Goal: Information Seeking & Learning: Learn about a topic

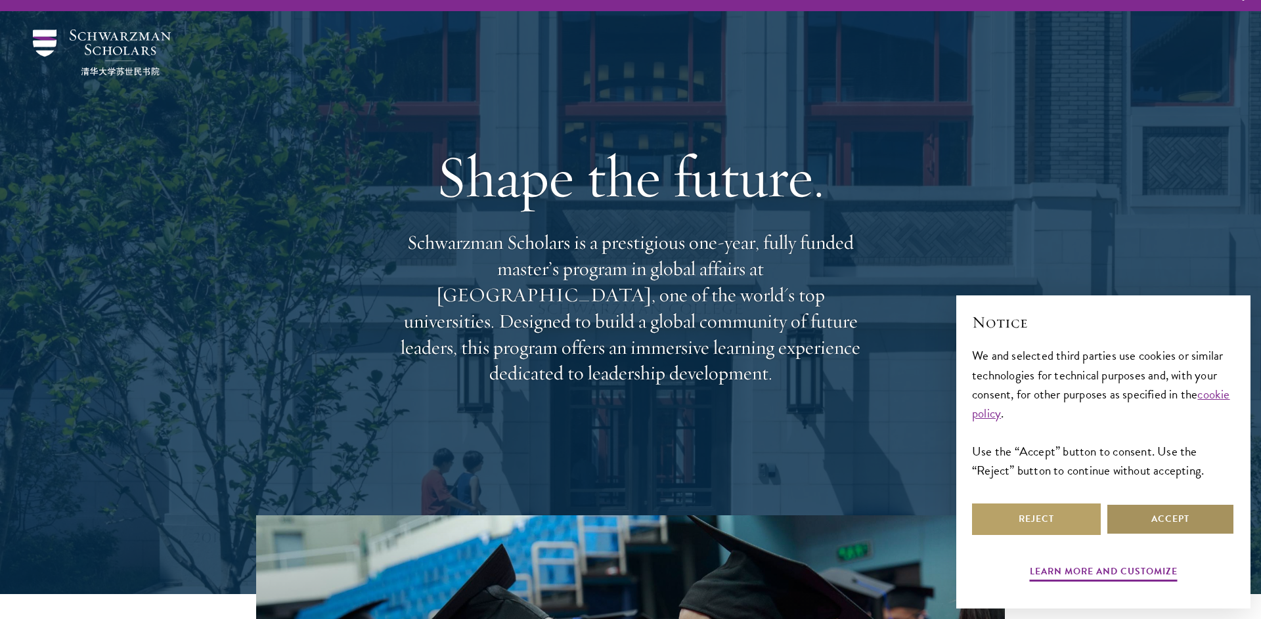
click at [1177, 527] on button "Accept" at bounding box center [1170, 520] width 129 height 32
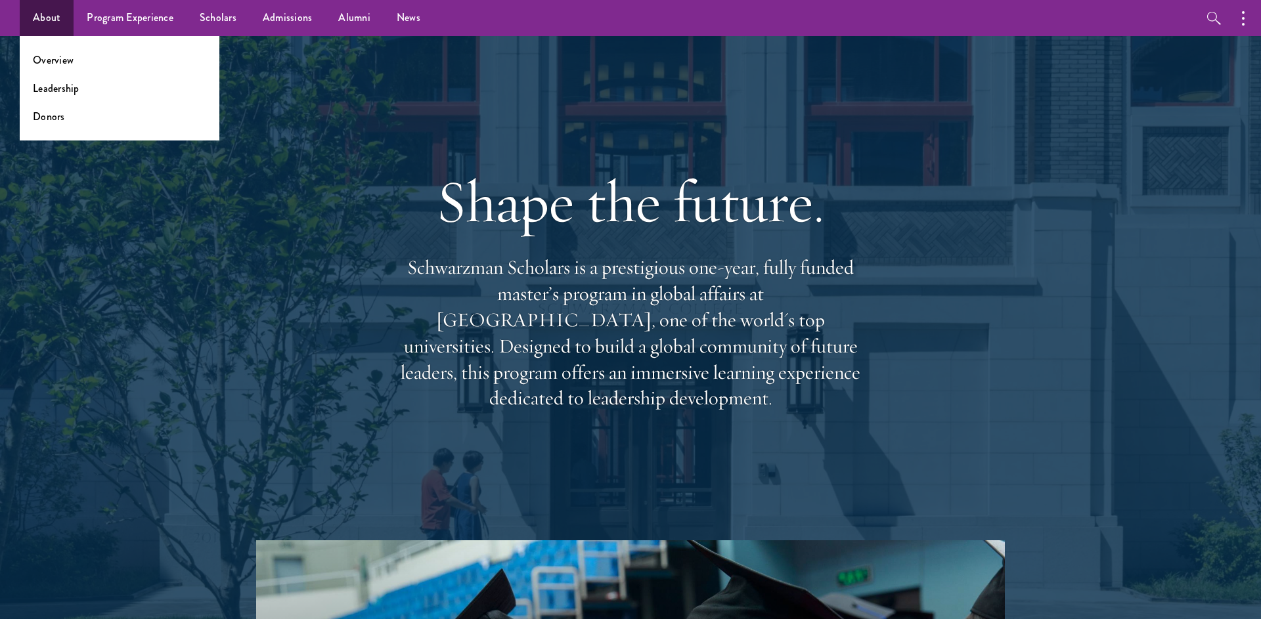
click at [46, 22] on link "About" at bounding box center [47, 18] width 54 height 36
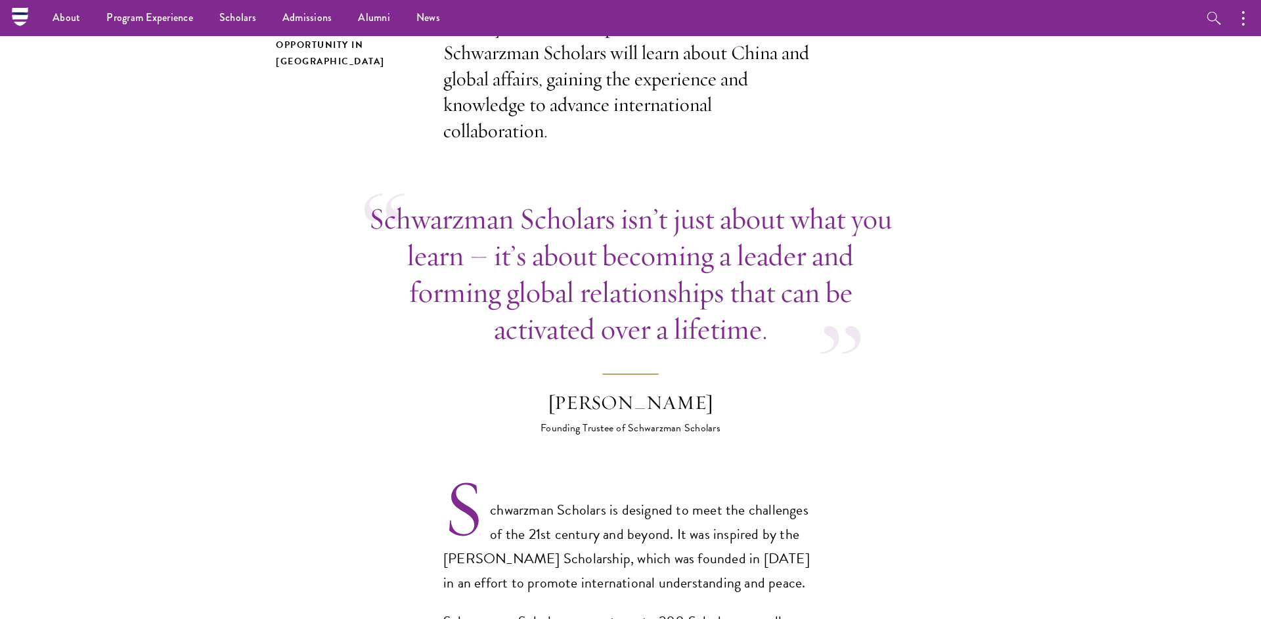
scroll to position [108, 0]
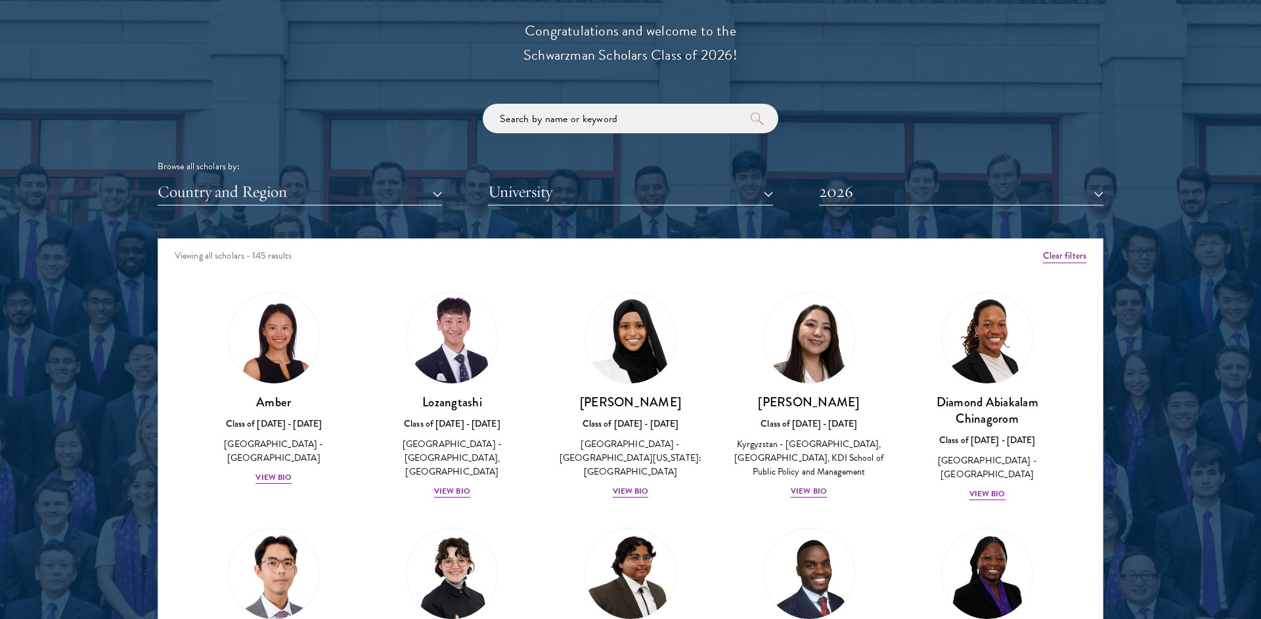
scroll to position [1565, 0]
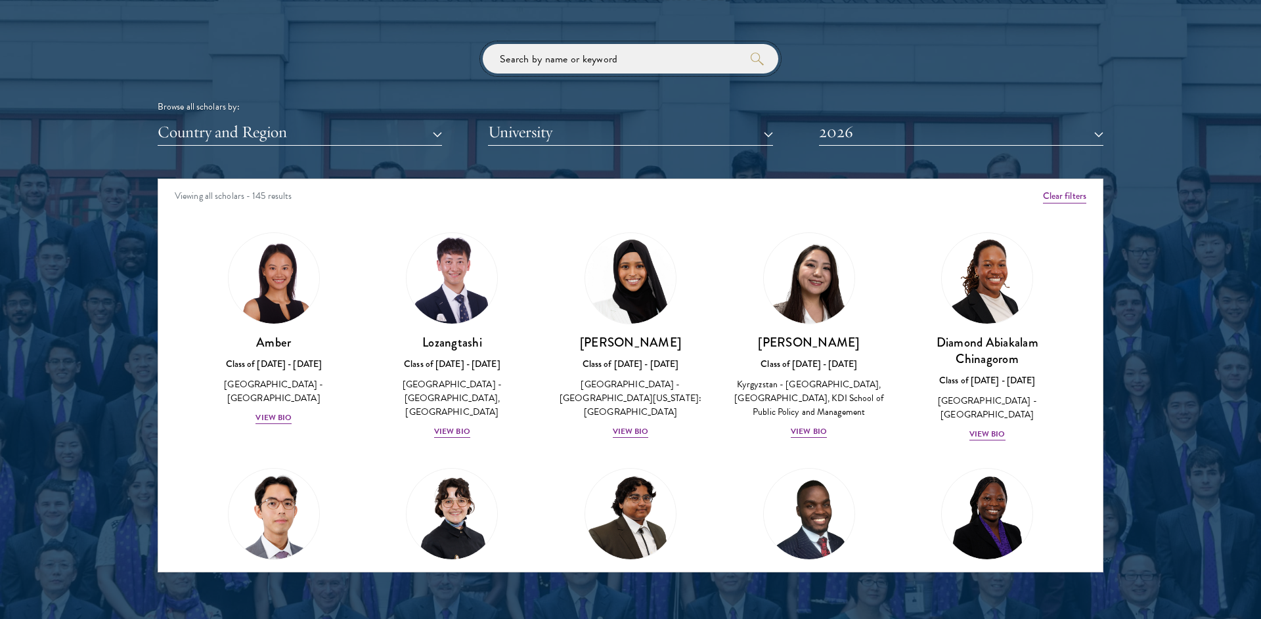
click at [576, 65] on input "search" at bounding box center [630, 59] width 295 height 30
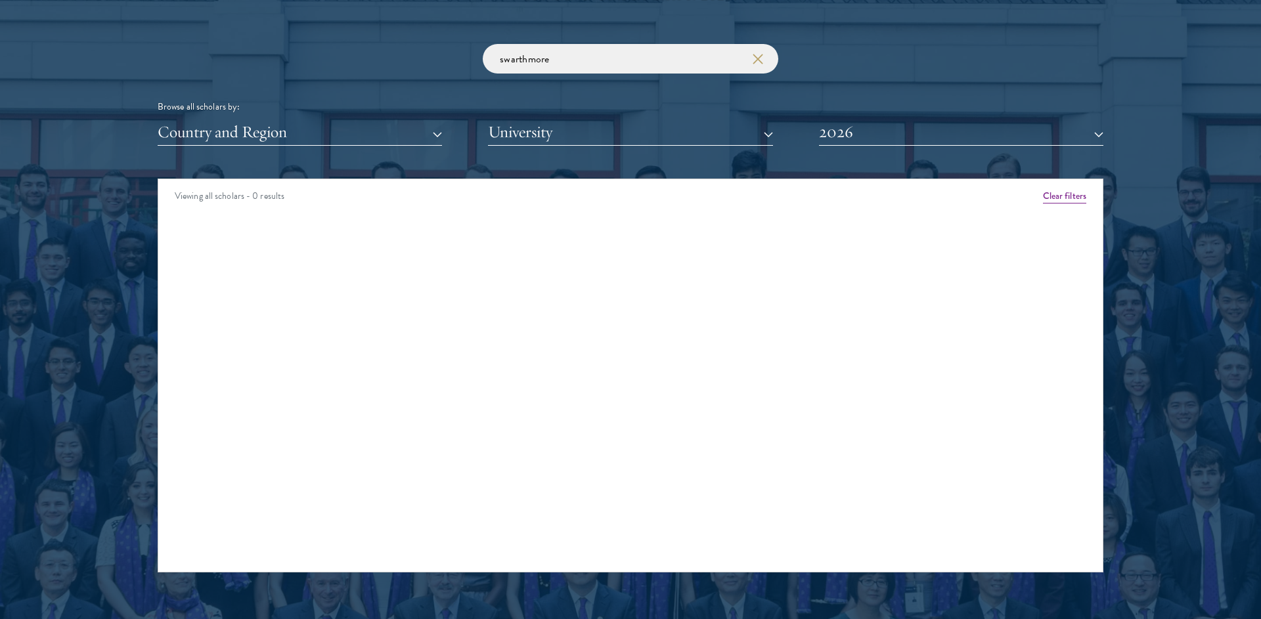
click at [971, 119] on button "2026" at bounding box center [961, 132] width 284 height 27
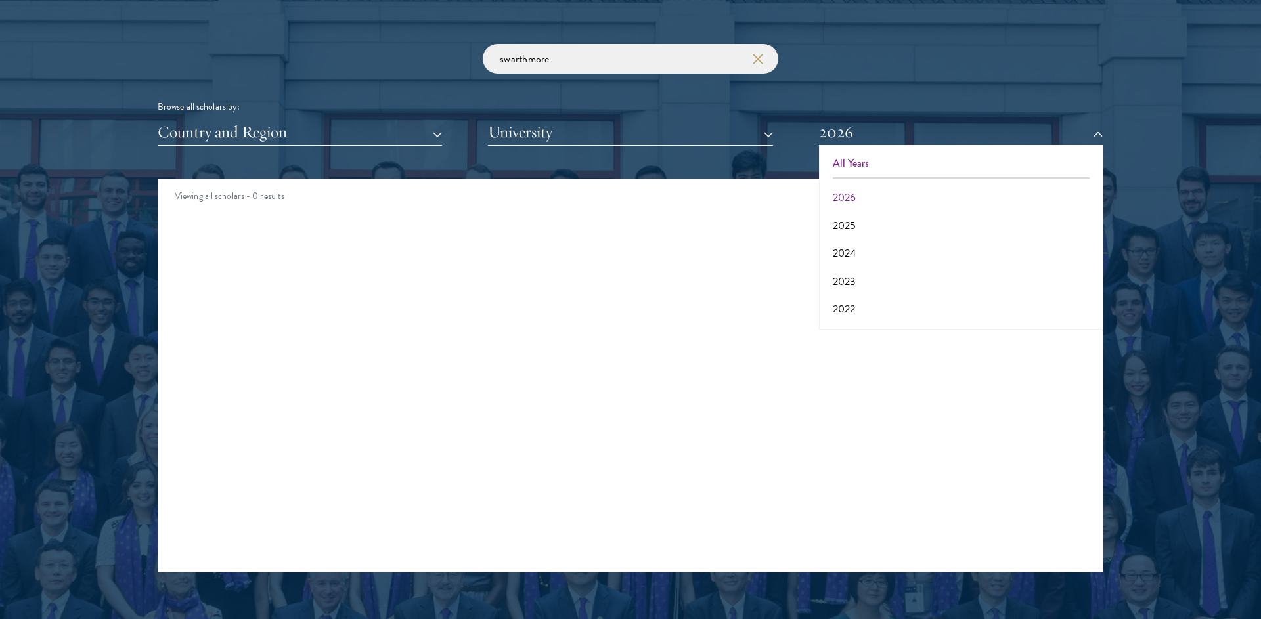
click at [929, 161] on button "All Years" at bounding box center [961, 164] width 276 height 28
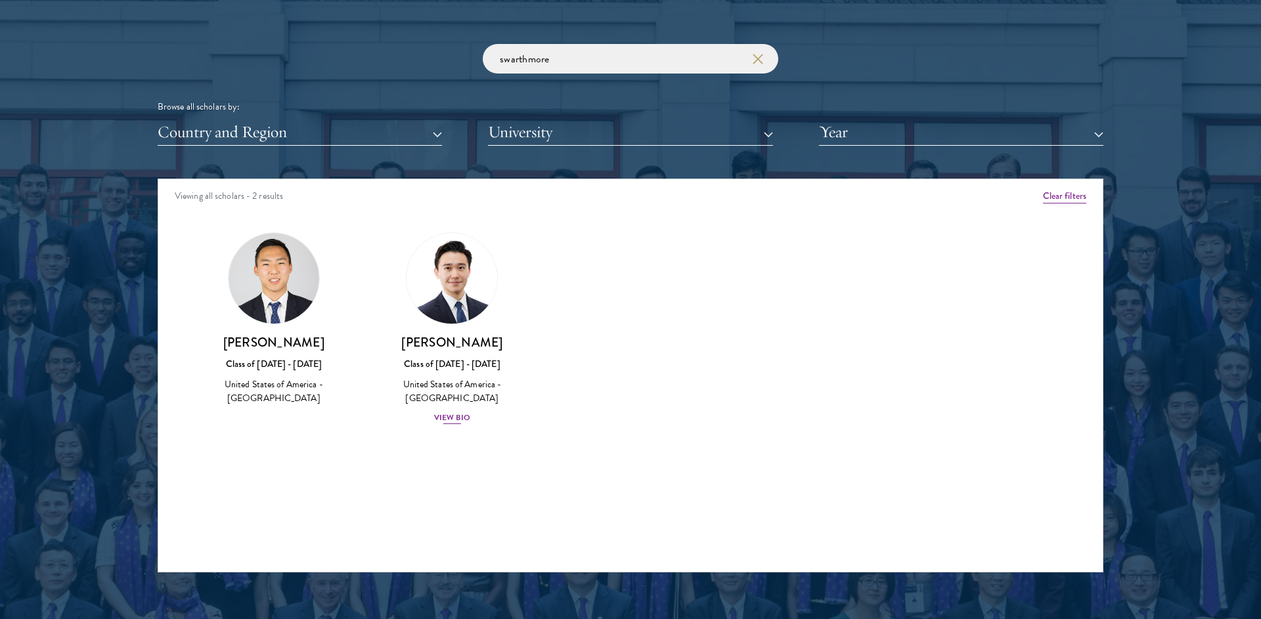
click at [460, 290] on img at bounding box center [452, 278] width 100 height 100
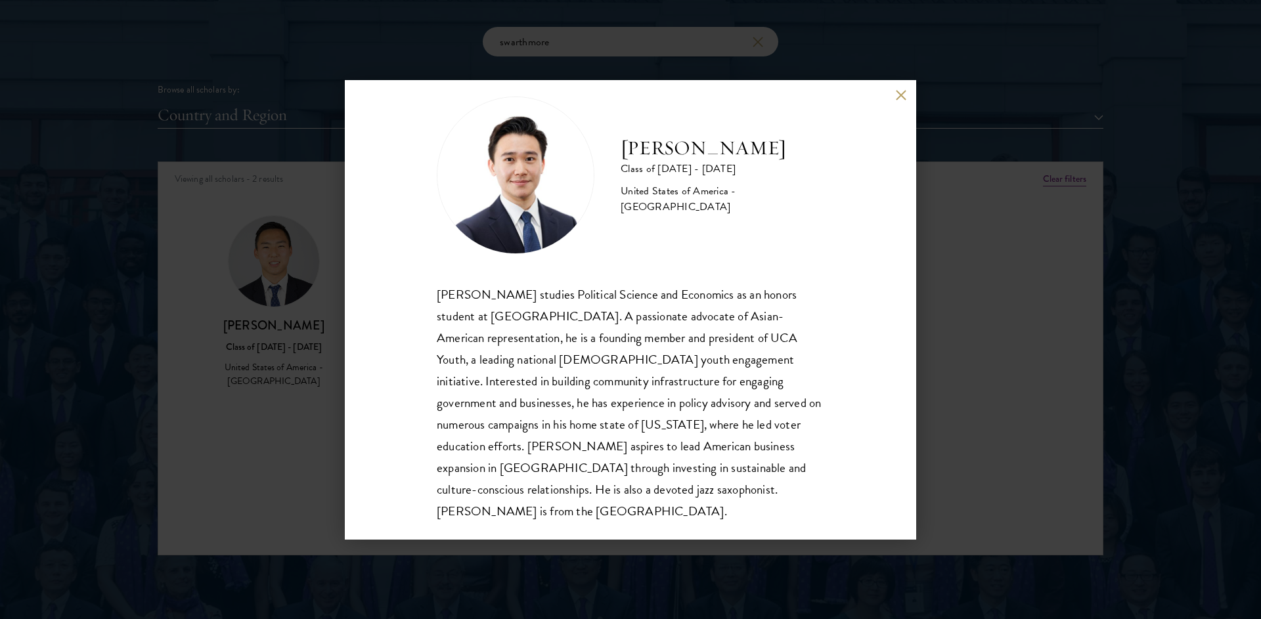
scroll to position [1584, 0]
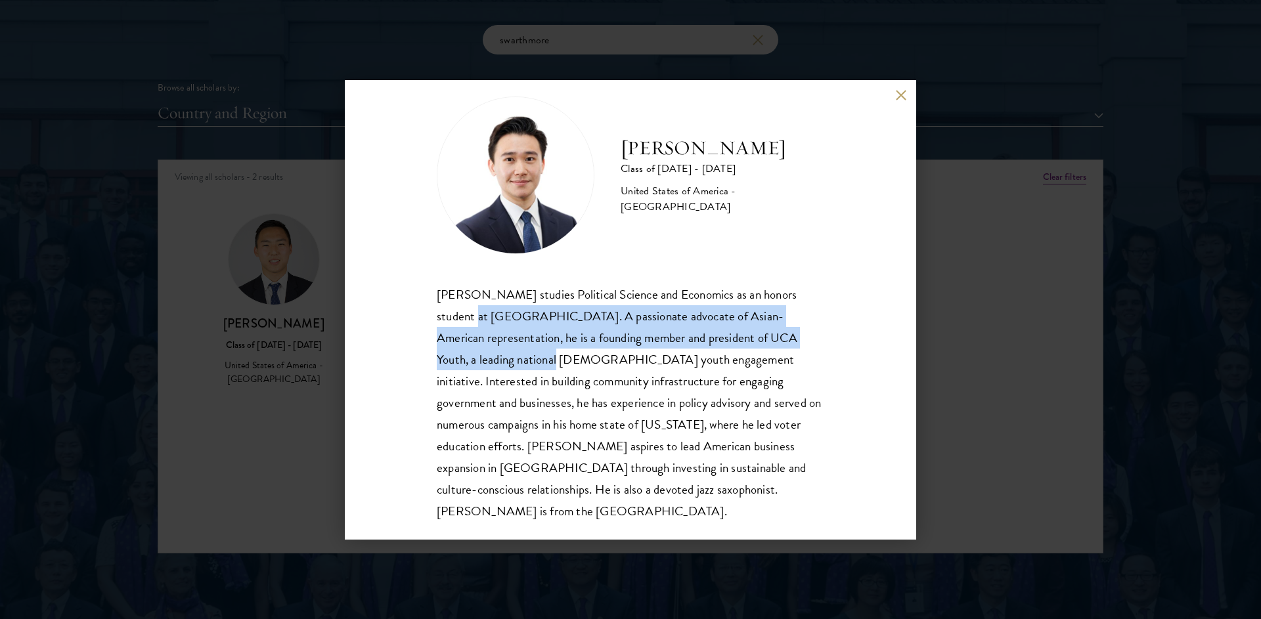
drag, startPoint x: 416, startPoint y: 305, endPoint x: 527, endPoint y: 347, distance: 119.3
click at [527, 347] on div "William Li Class of 2024 - 2025 United States of America - Swarthmore College W…" at bounding box center [630, 310] width 571 height 460
click at [527, 347] on div "William Li studies Political Science and Economics as an honors student at Swar…" at bounding box center [630, 403] width 387 height 239
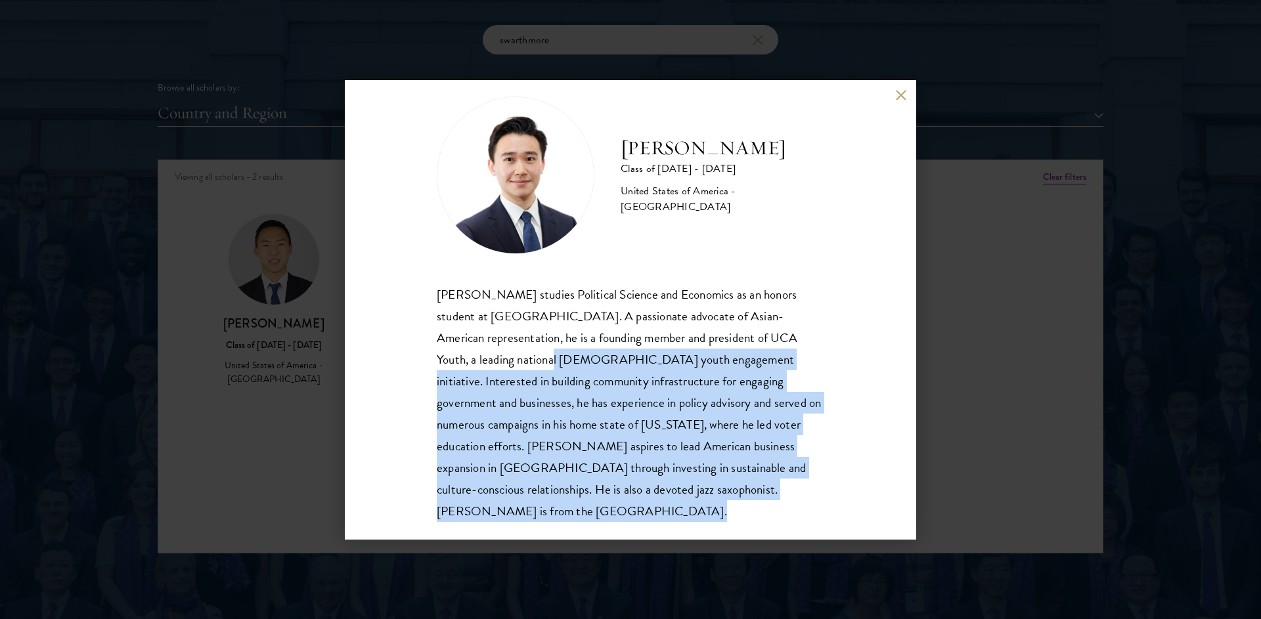
drag, startPoint x: 527, startPoint y: 347, endPoint x: 622, endPoint y: 485, distance: 167.5
click at [622, 485] on div "William Li studies Political Science and Economics as an honors student at Swar…" at bounding box center [630, 403] width 387 height 239
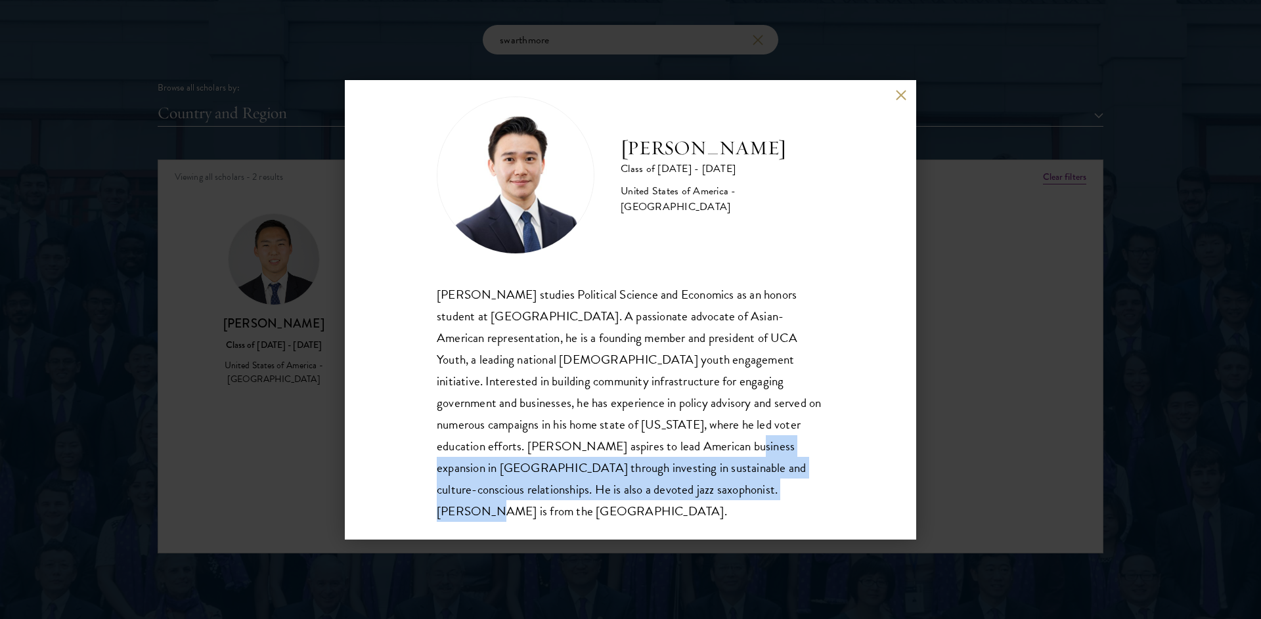
drag, startPoint x: 596, startPoint y: 437, endPoint x: 630, endPoint y: 496, distance: 67.7
click at [630, 496] on div "William Li studies Political Science and Economics as an honors student at Swar…" at bounding box center [630, 403] width 387 height 239
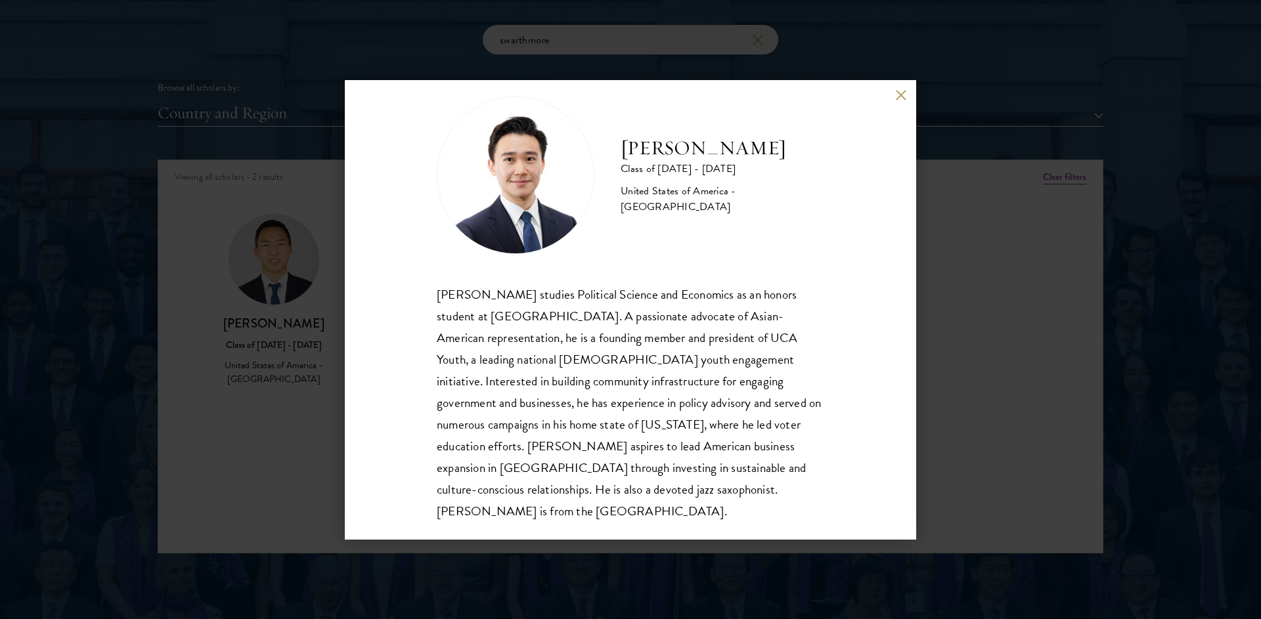
click at [903, 95] on button at bounding box center [900, 95] width 11 height 11
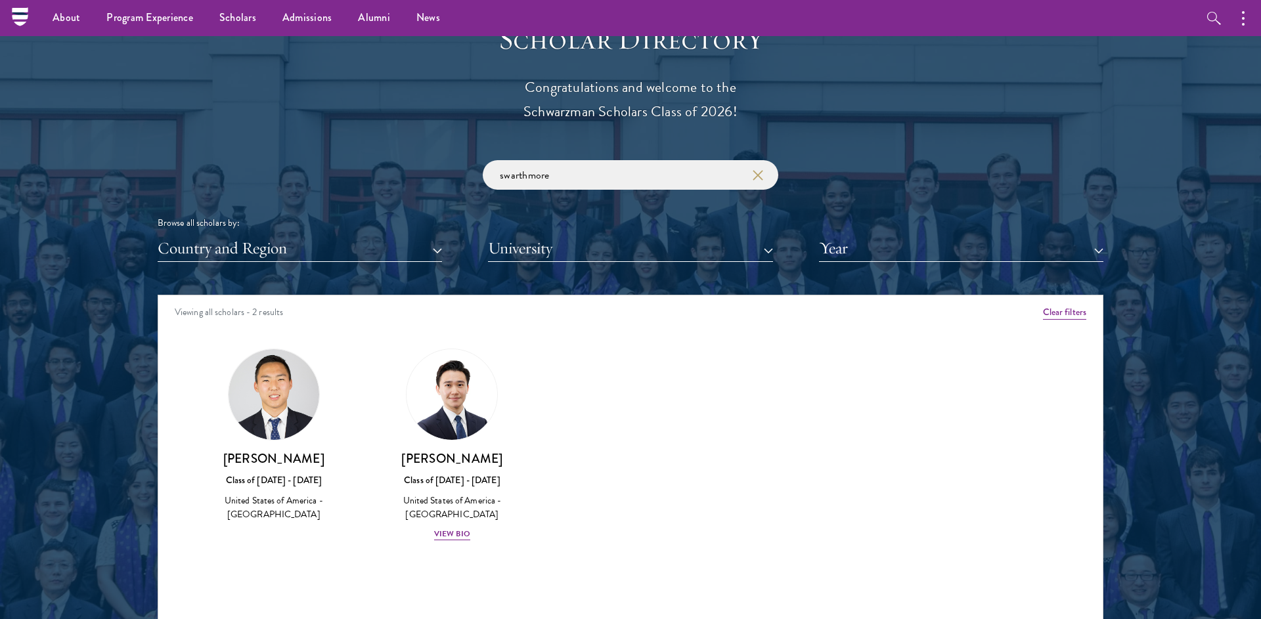
scroll to position [1396, 0]
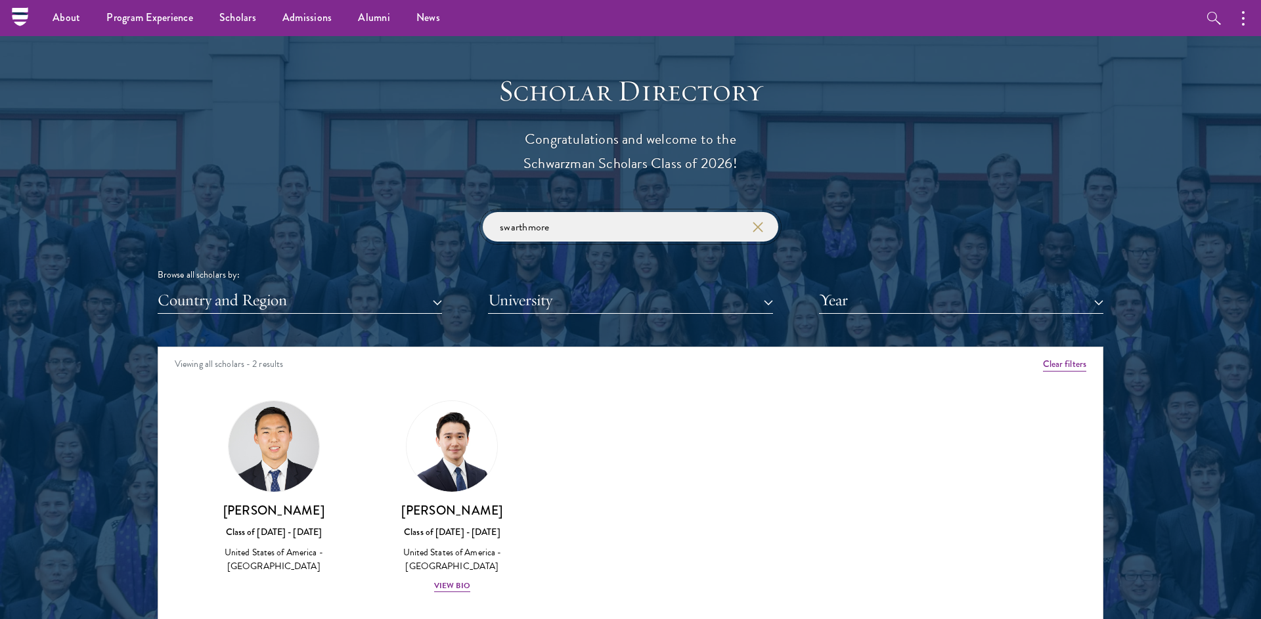
click at [577, 218] on input "swarthmore" at bounding box center [630, 227] width 295 height 30
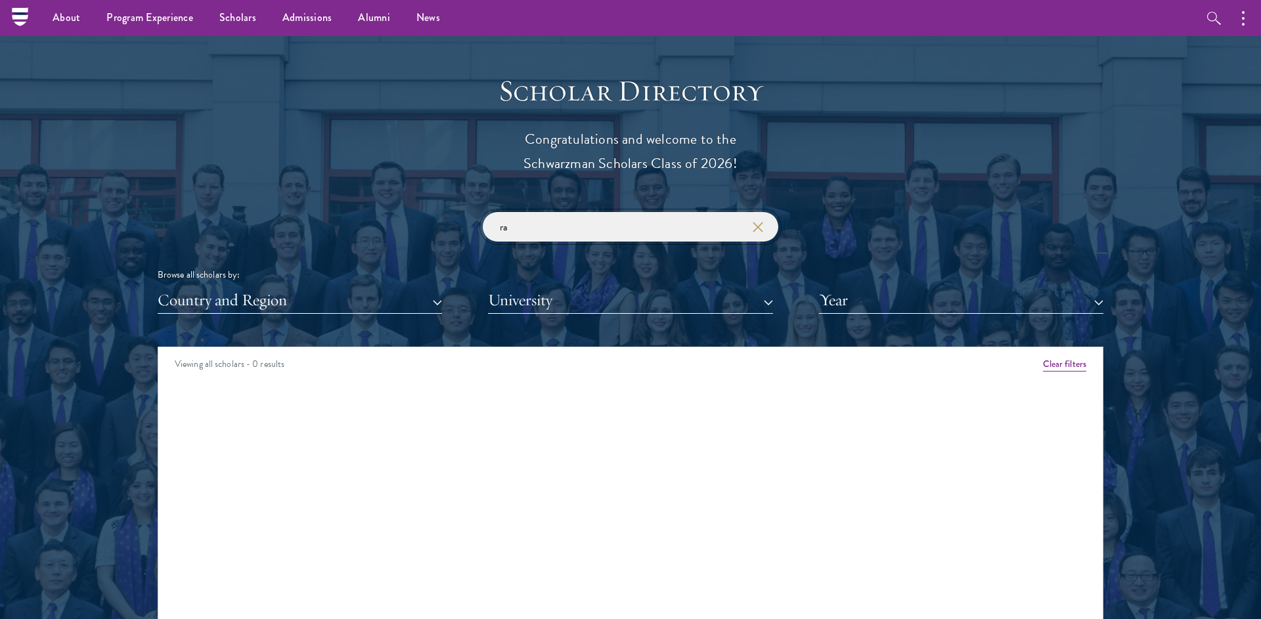
type input "r"
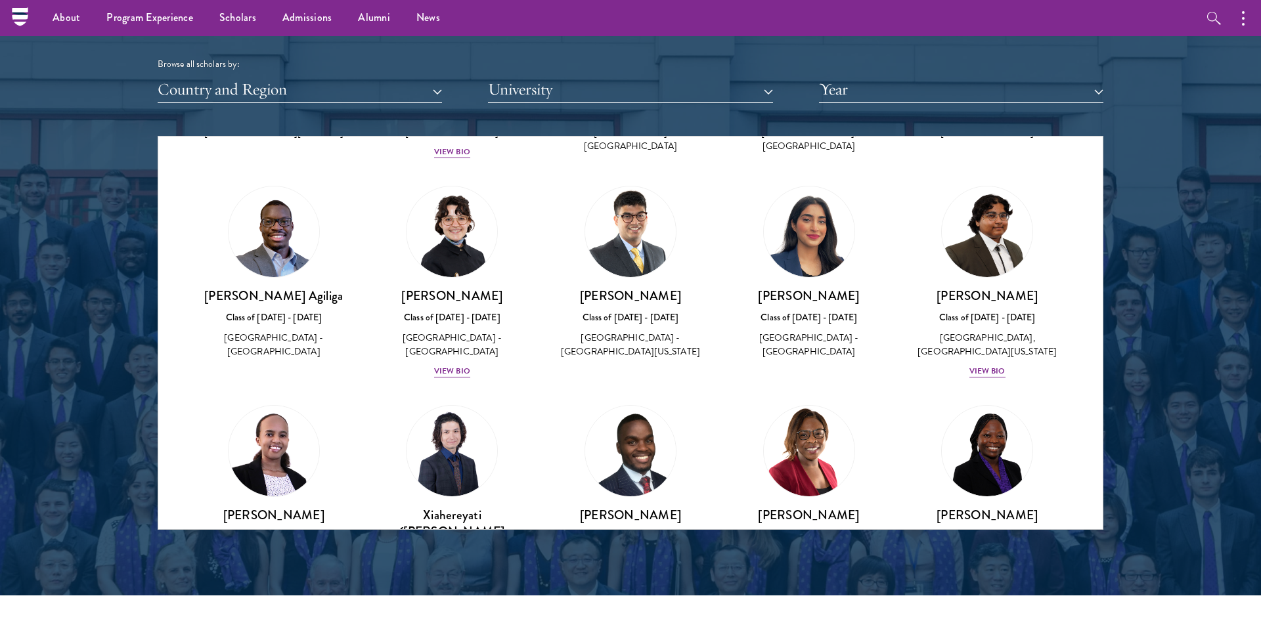
scroll to position [926, 0]
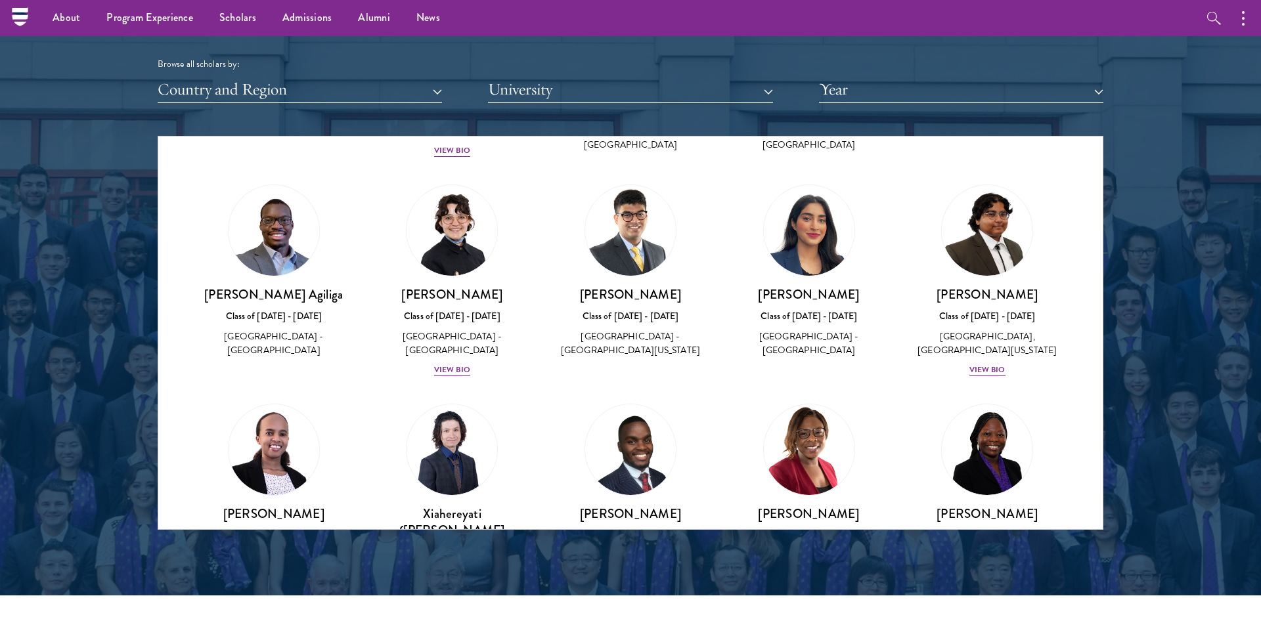
click at [648, 286] on h3 "Swapnil Agrawal" at bounding box center [630, 294] width 152 height 16
click at [633, 219] on img at bounding box center [630, 230] width 91 height 91
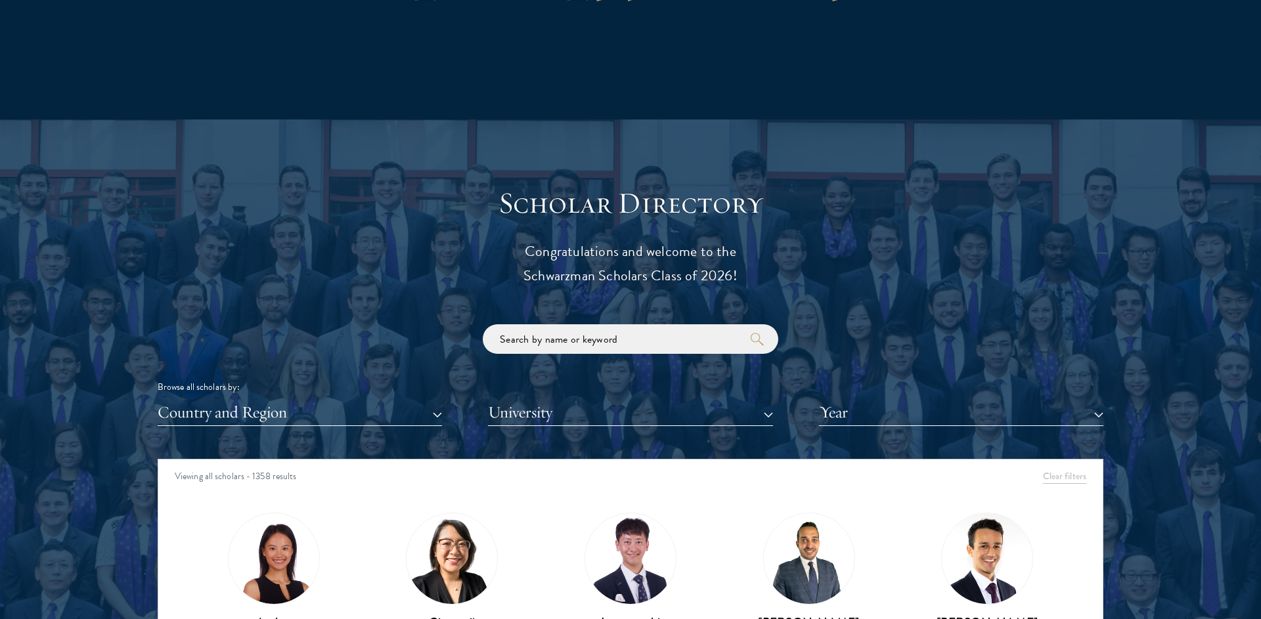
scroll to position [1344, 0]
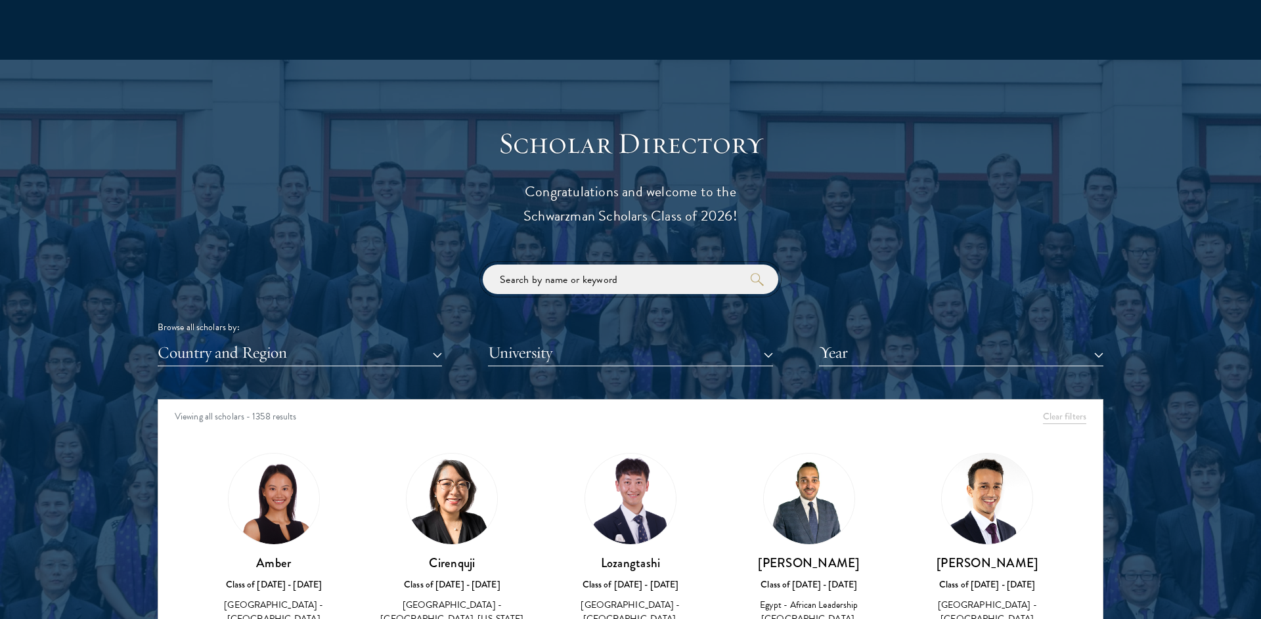
click at [695, 270] on input "search" at bounding box center [630, 280] width 295 height 30
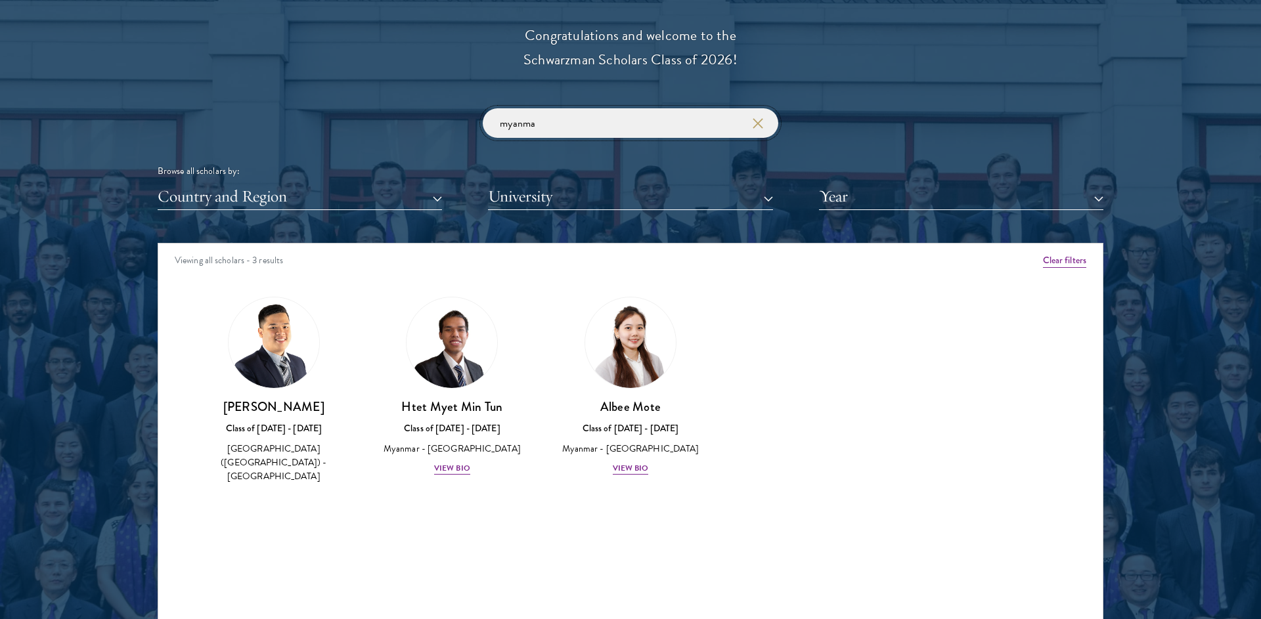
scroll to position [1509, 0]
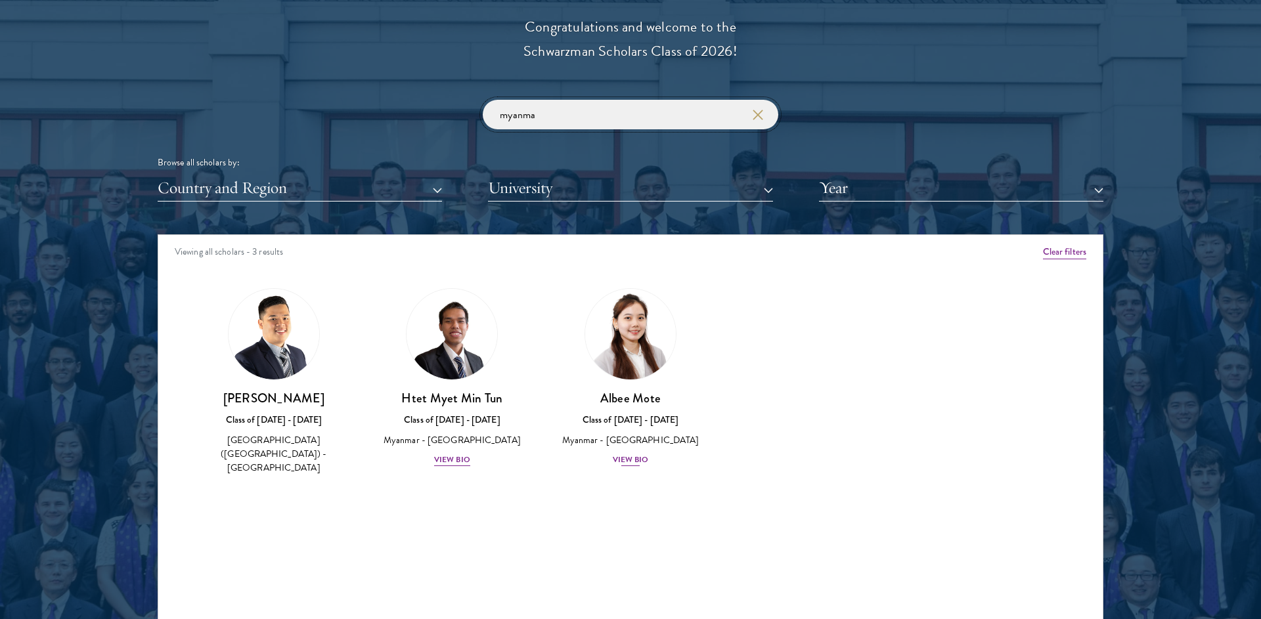
type input "myanma"
click at [623, 457] on div "View Bio" at bounding box center [631, 460] width 36 height 12
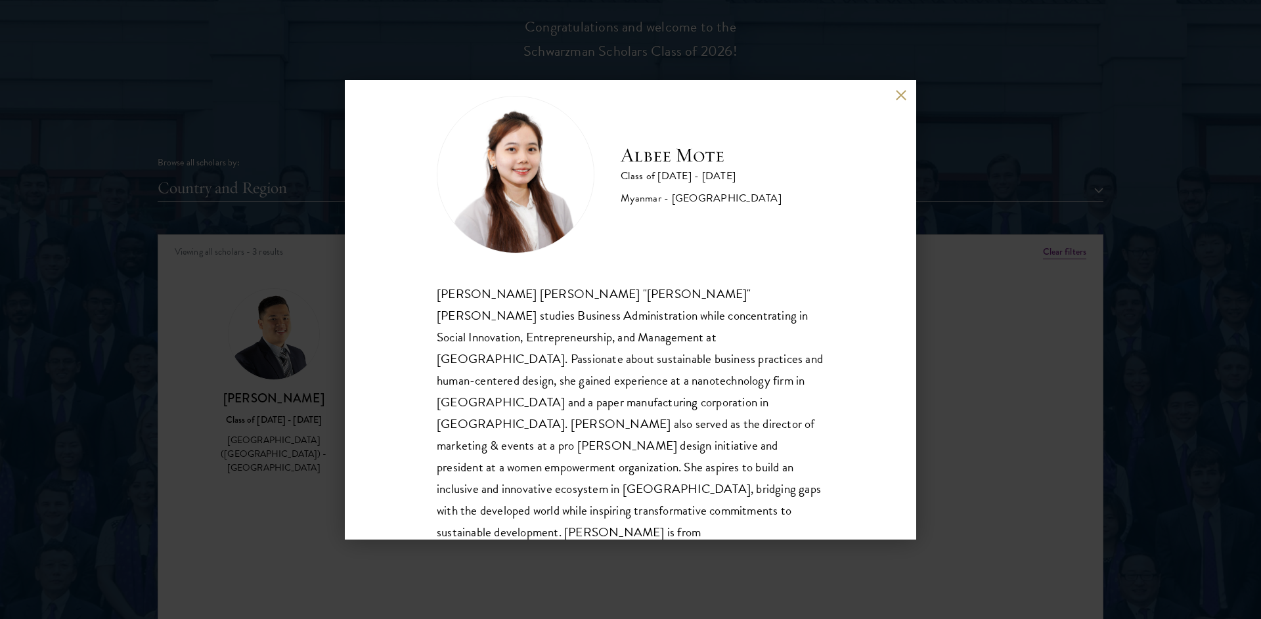
scroll to position [23, 0]
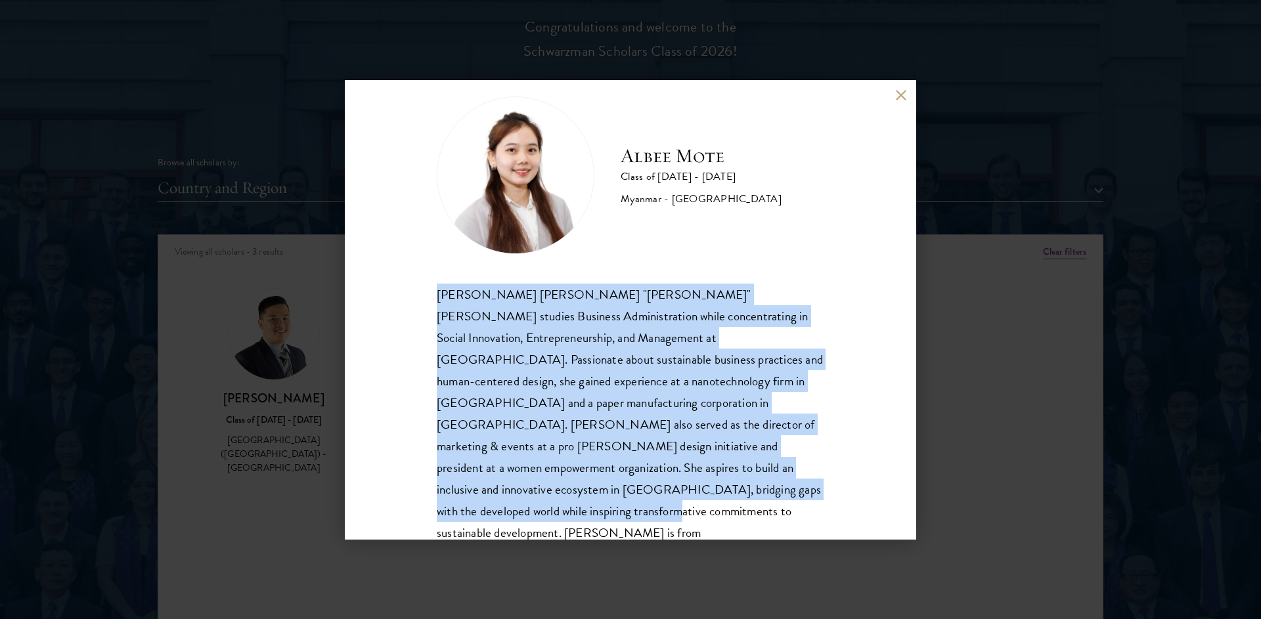
drag, startPoint x: 427, startPoint y: 288, endPoint x: 725, endPoint y: 480, distance: 354.4
click at [725, 480] on div "Albee Mote Class of 2025 - 2026 Myanmar - Northeastern University Nan Aye Mote …" at bounding box center [630, 310] width 571 height 460
click at [749, 403] on div "Nan Aye Mote "Albee" Mote studies Business Administration while concentrating i…" at bounding box center [630, 425] width 387 height 282
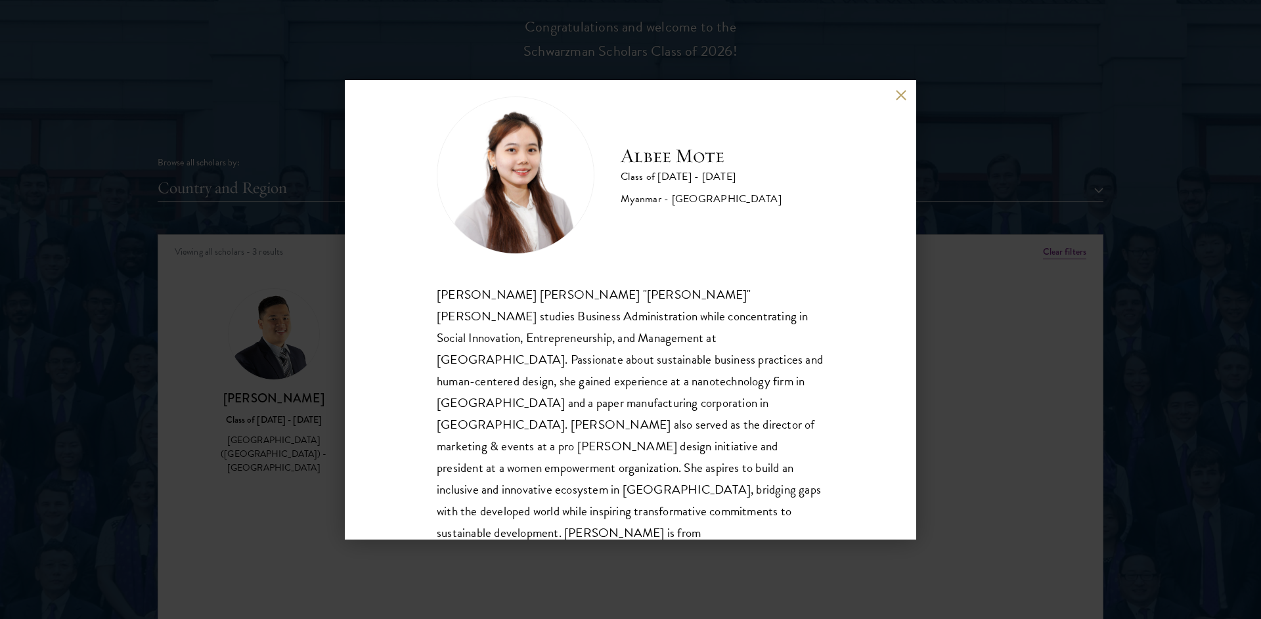
click at [662, 149] on h2 "Albee Mote" at bounding box center [700, 156] width 161 height 26
click at [640, 152] on h2 "Albee Mote" at bounding box center [700, 156] width 161 height 26
click at [625, 152] on h2 "Albee Mote" at bounding box center [700, 156] width 161 height 26
drag, startPoint x: 727, startPoint y: 160, endPoint x: 618, endPoint y: 161, distance: 109.6
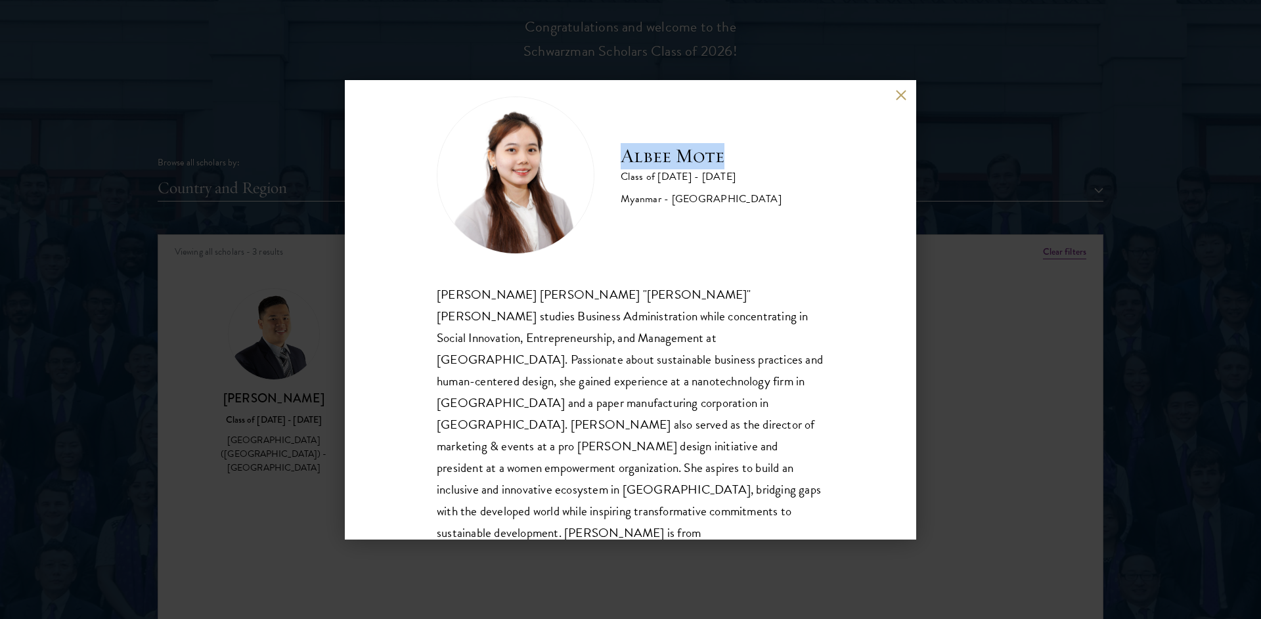
click at [618, 161] on div "Albee Mote Class of 2025 - 2026 Myanmar - Northeastern University" at bounding box center [630, 176] width 387 height 158
copy h2 "Albee Mote"
click at [980, 281] on div "Albee Mote Class of 2025 - 2026 Myanmar - Northeastern University Nan Aye Mote …" at bounding box center [630, 309] width 1261 height 619
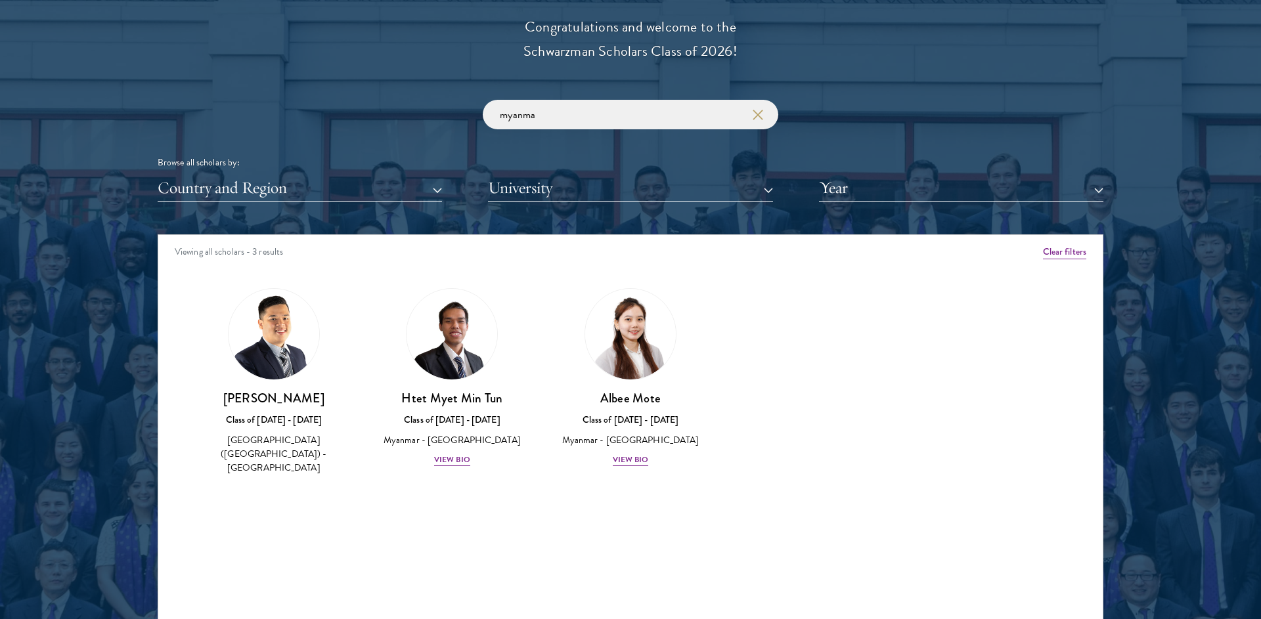
click at [754, 118] on button "button" at bounding box center [756, 114] width 13 height 13
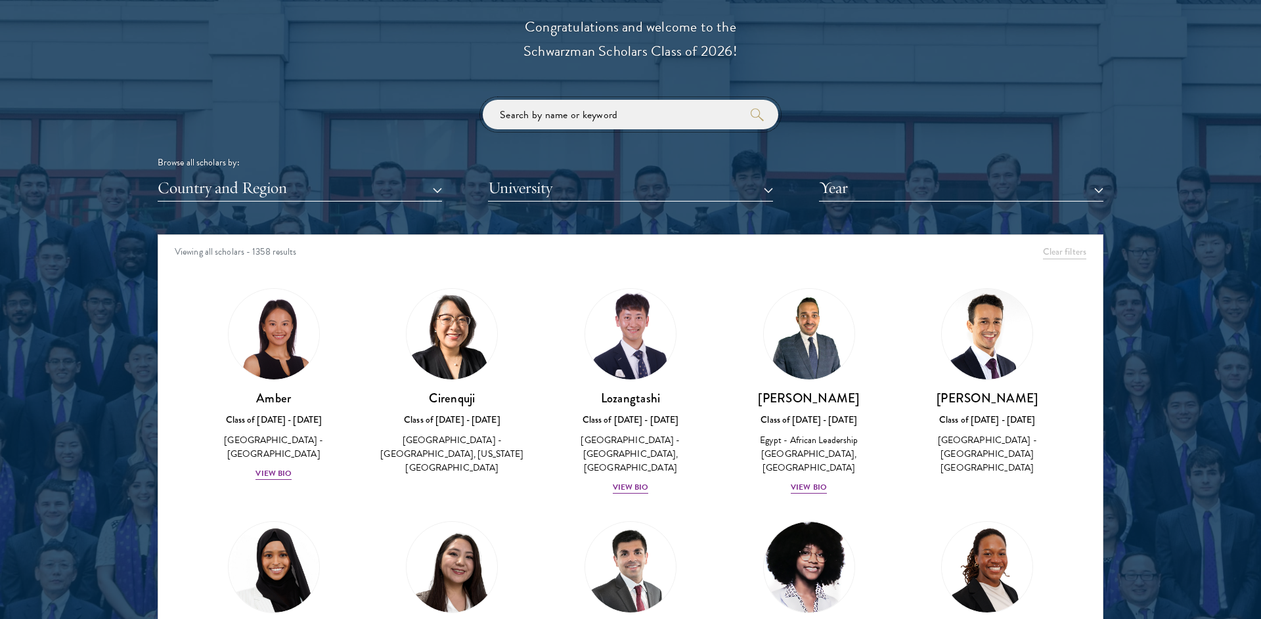
click at [697, 113] on input "search" at bounding box center [630, 115] width 295 height 30
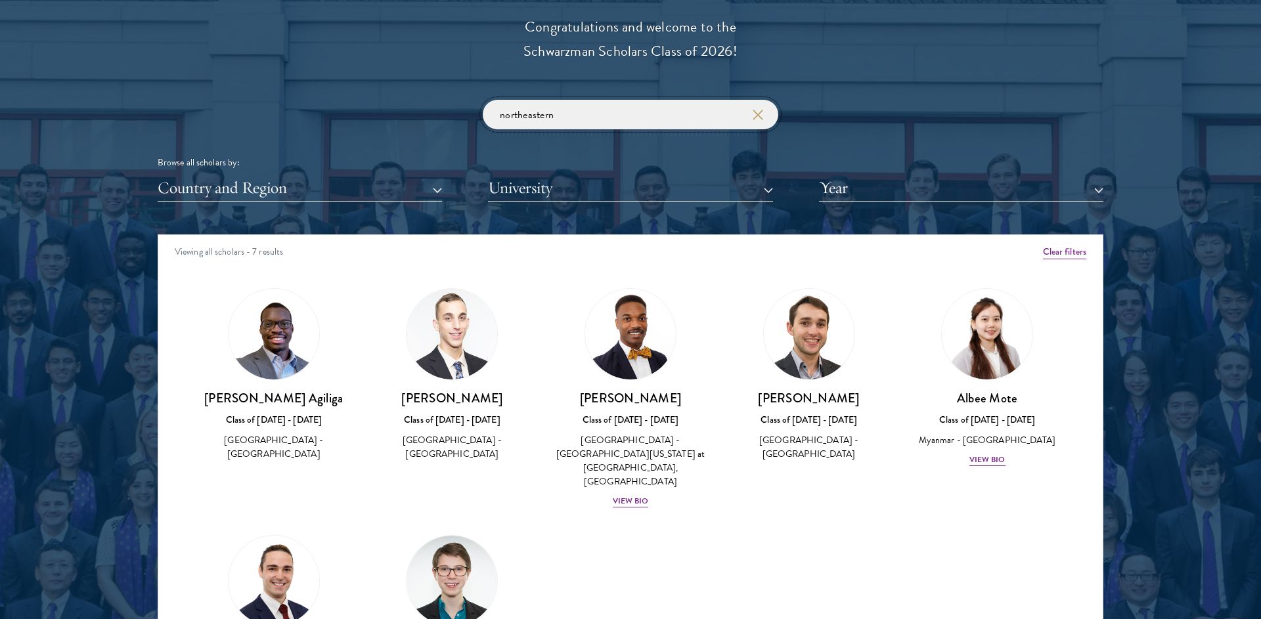
type input "northeastern"
click button "submit" at bounding box center [0, 0] width 0 height 0
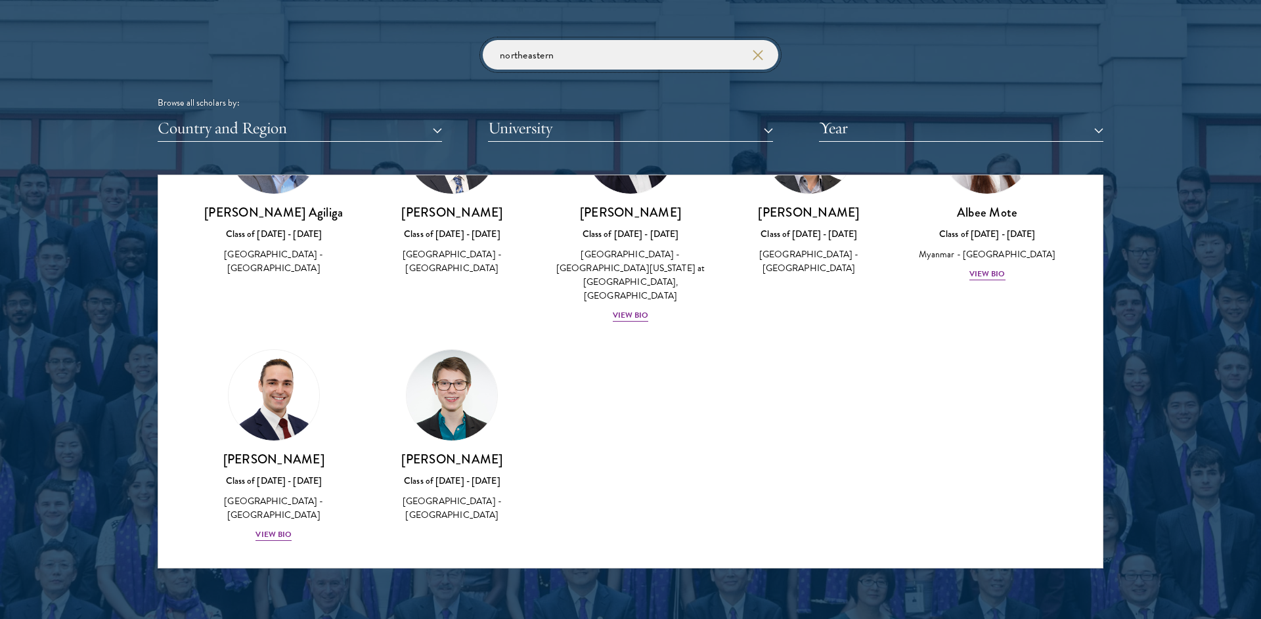
scroll to position [1569, 0]
click at [286, 450] on h3 "Joseph Schmitt" at bounding box center [274, 458] width 152 height 16
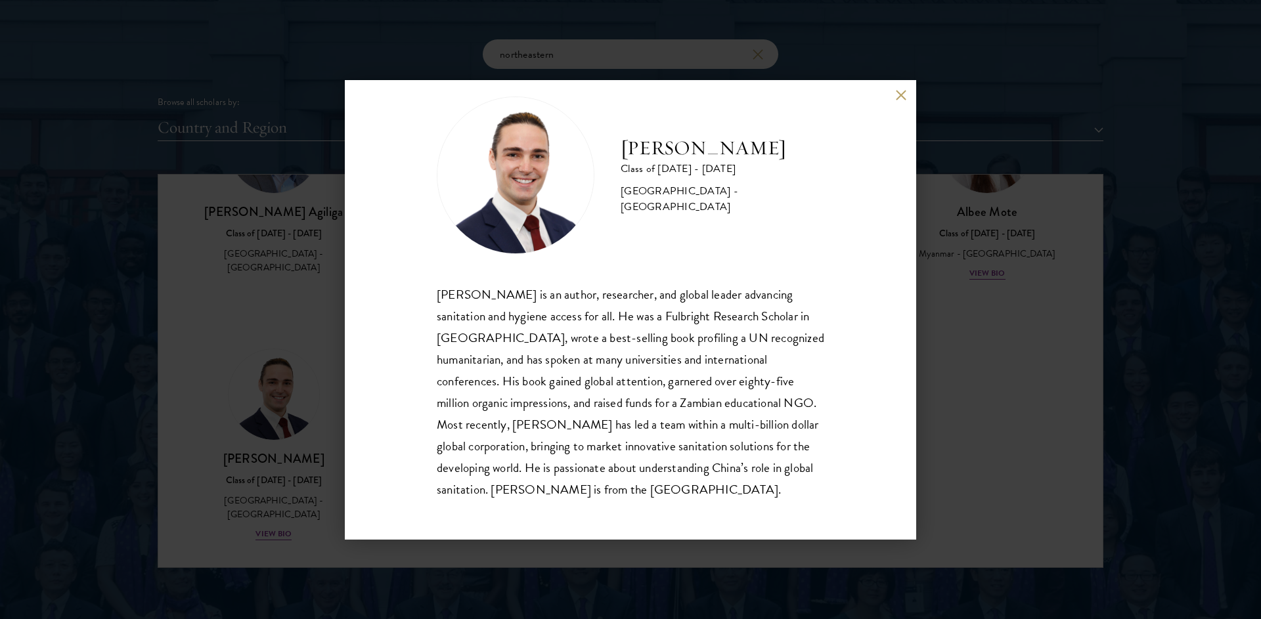
scroll to position [23, 0]
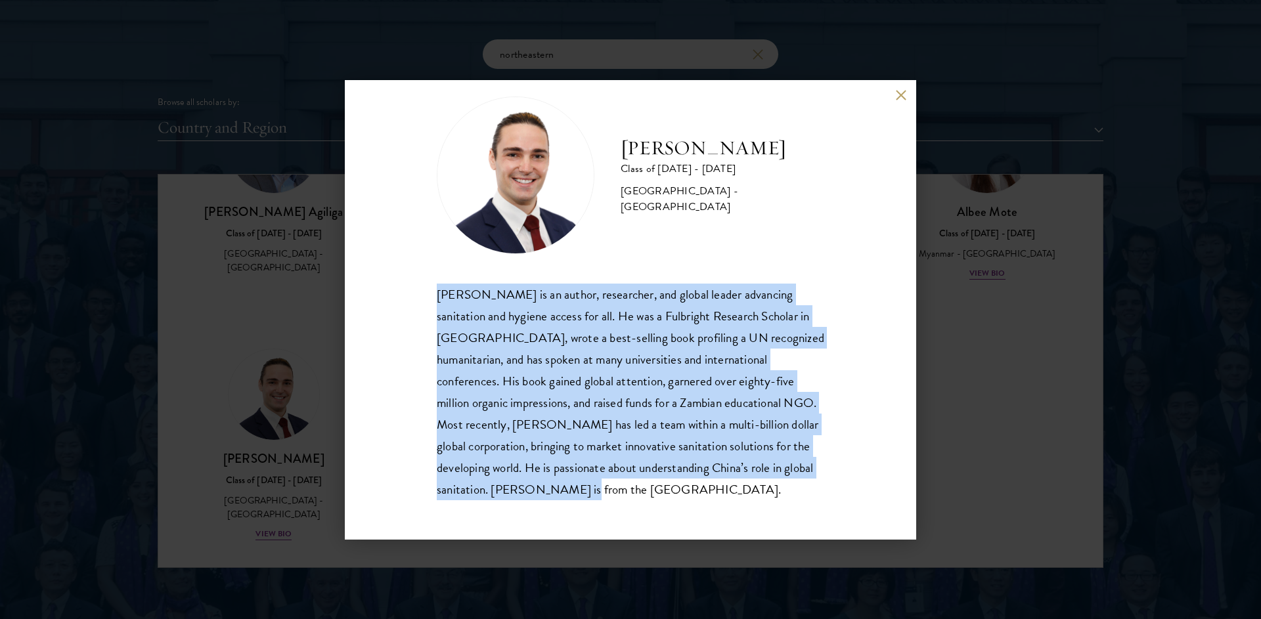
drag, startPoint x: 431, startPoint y: 292, endPoint x: 702, endPoint y: 501, distance: 341.7
click at [702, 502] on div "Joseph Schmitt Class of 2025 - 2026 United States of America - Northeastern Uni…" at bounding box center [630, 310] width 571 height 460
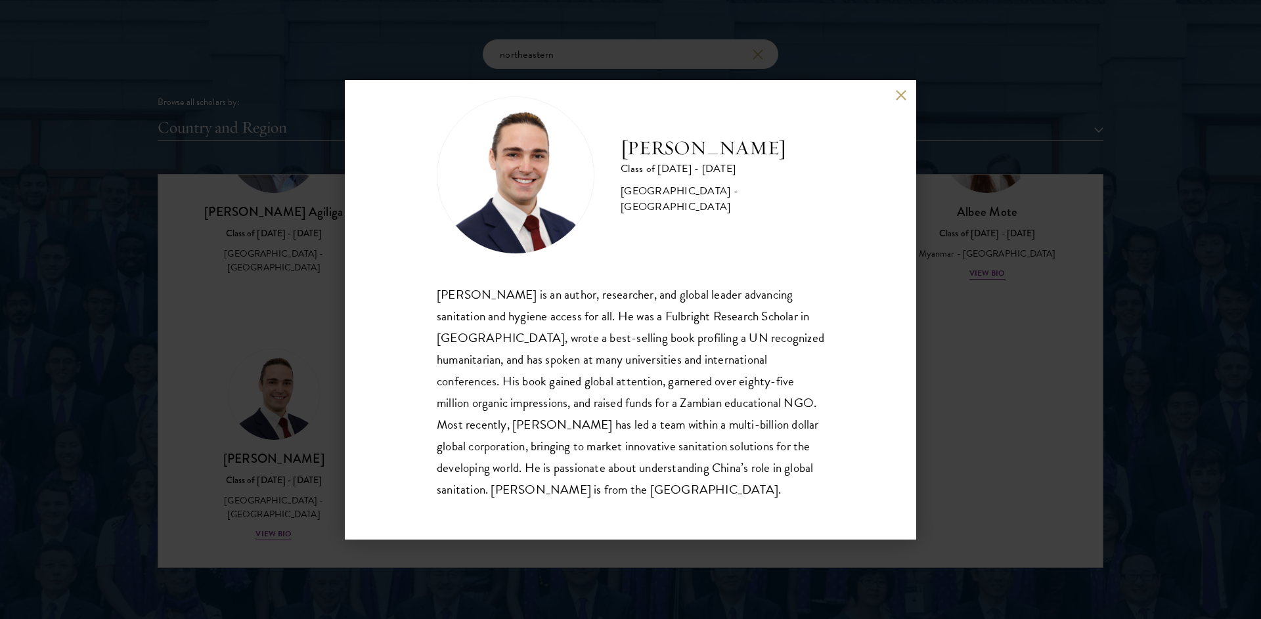
click at [909, 97] on div "Joseph Schmitt Class of 2025 - 2026 United States of America - Northeastern Uni…" at bounding box center [630, 310] width 571 height 460
click at [904, 96] on button at bounding box center [900, 95] width 11 height 11
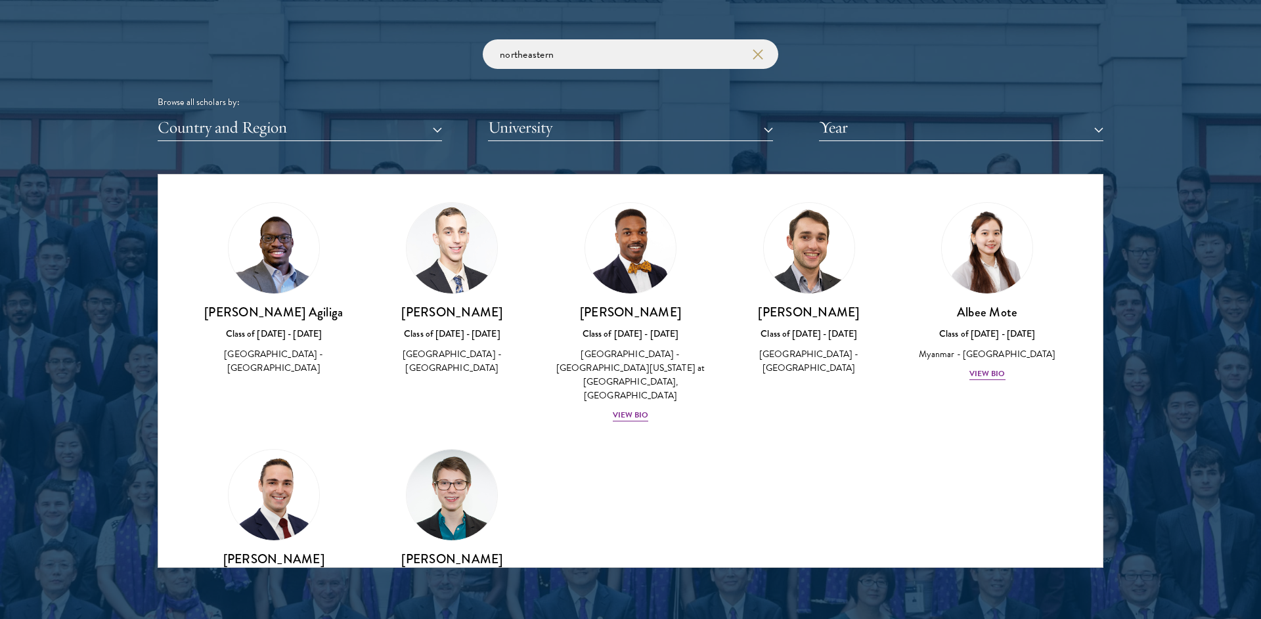
scroll to position [21, 0]
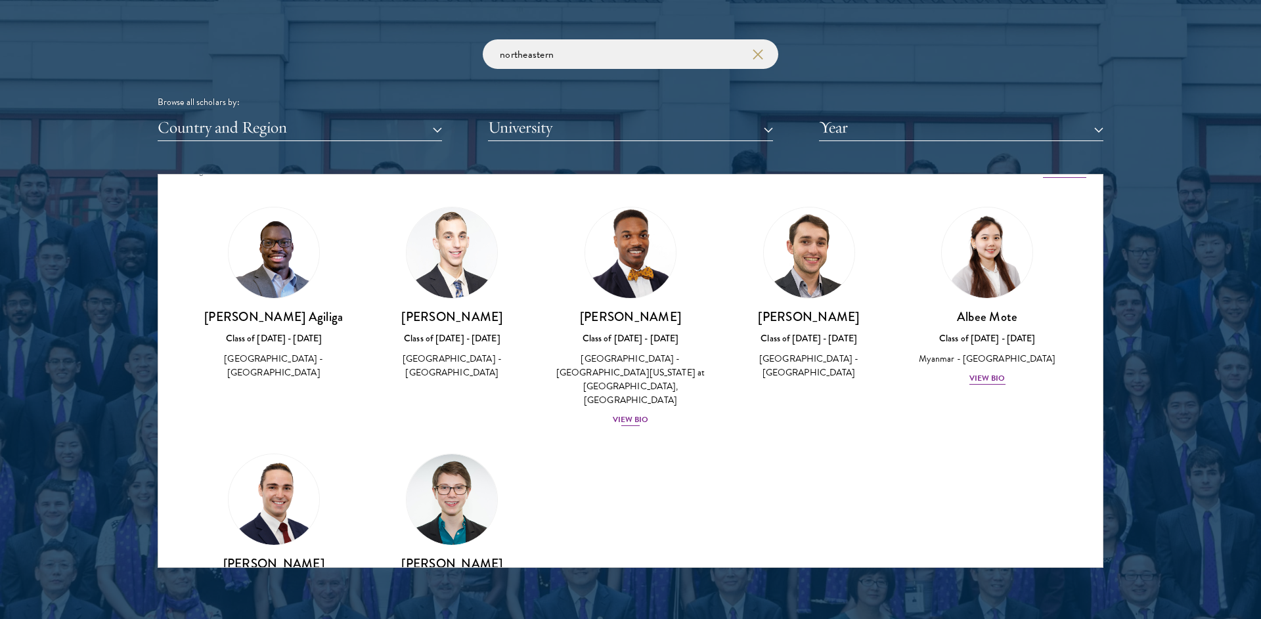
click at [598, 309] on h3 "Leon Jones" at bounding box center [630, 317] width 152 height 16
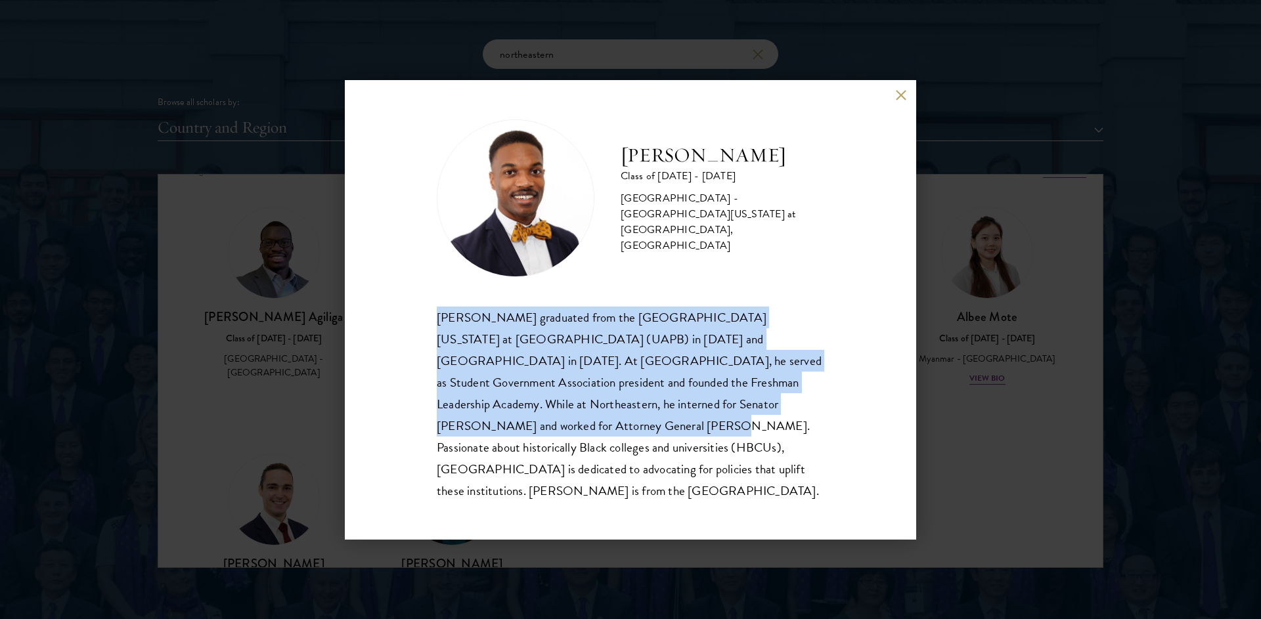
drag, startPoint x: 436, startPoint y: 334, endPoint x: 491, endPoint y: 441, distance: 119.8
click at [491, 441] on div "Leon Jones Class of 2025 - 2026 United States of America - University of Arkans…" at bounding box center [630, 310] width 571 height 460
click at [491, 441] on div "Leon Jones III graduated from the University of Arkansas at Pine Bluff (UAPB) i…" at bounding box center [630, 404] width 387 height 195
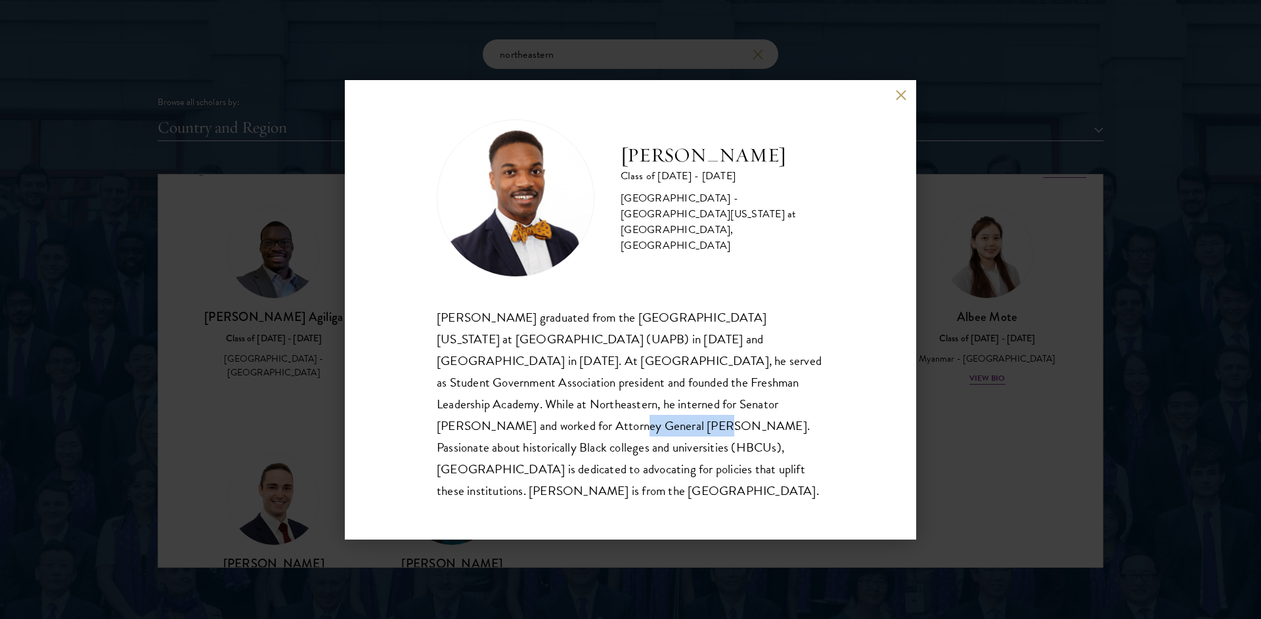
drag, startPoint x: 746, startPoint y: 415, endPoint x: 486, endPoint y: 430, distance: 260.4
click at [485, 430] on div "Leon Jones III graduated from the University of Arkansas at Pine Bluff (UAPB) i…" at bounding box center [630, 404] width 387 height 195
copy div "Andrea Campbell"
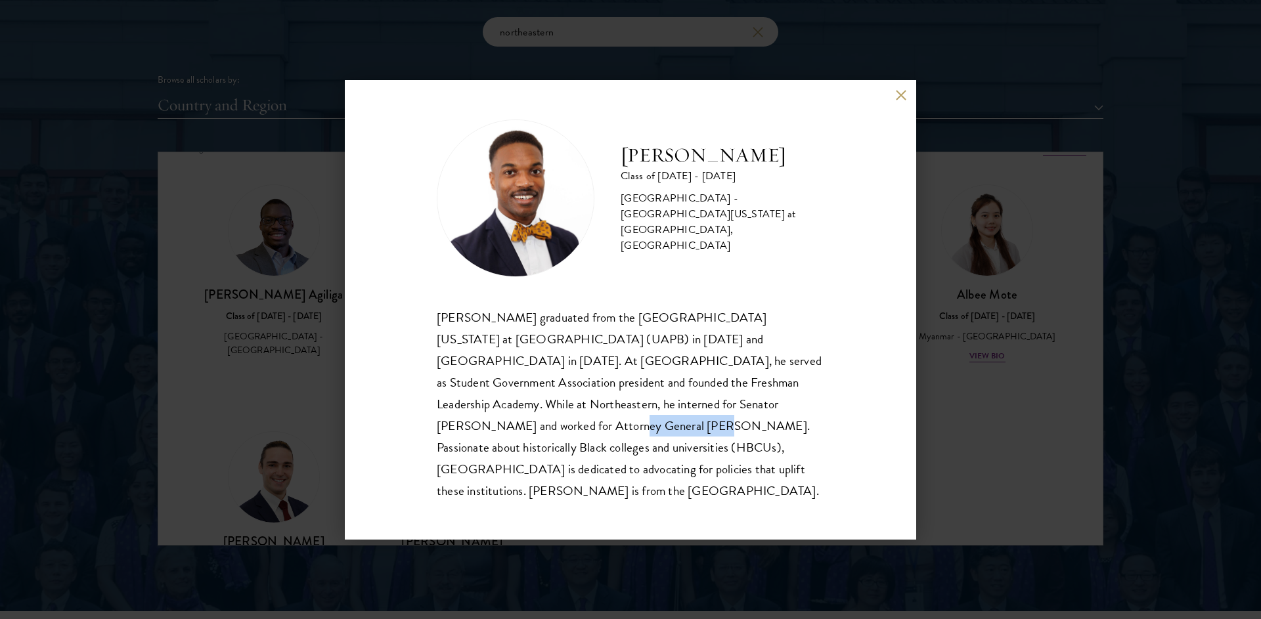
scroll to position [1623, 0]
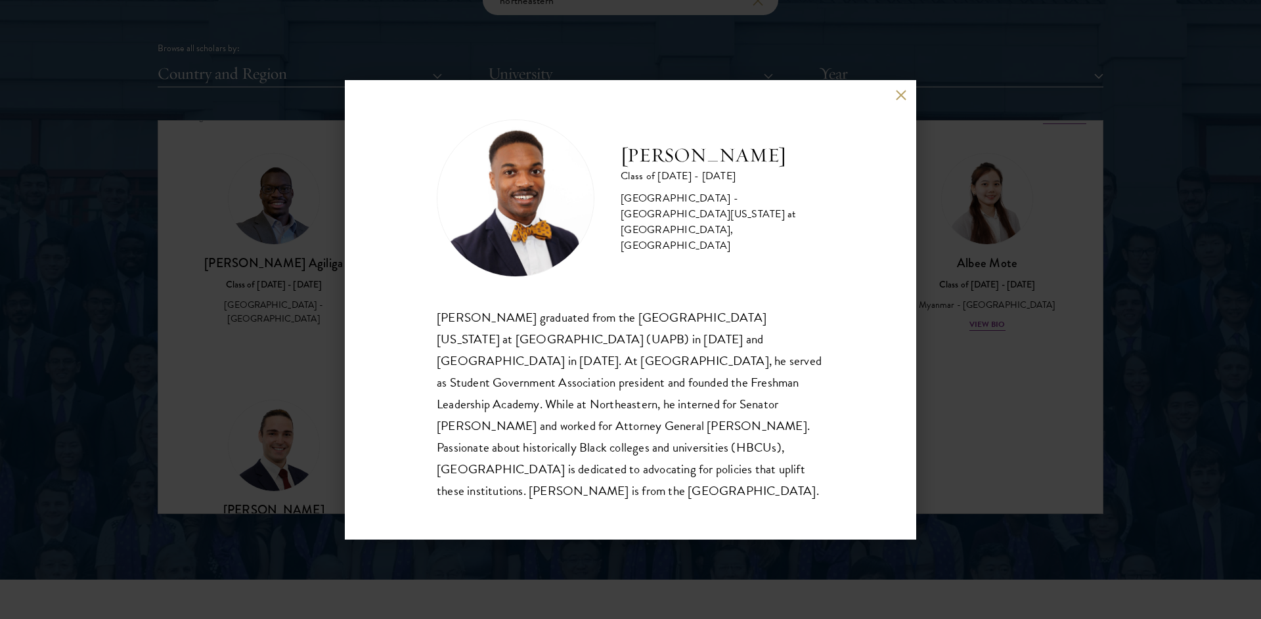
click at [823, 184] on div "Class of 2025 - 2026" at bounding box center [722, 176] width 204 height 16
drag, startPoint x: 735, startPoint y: 189, endPoint x: 620, endPoint y: 189, distance: 114.9
click at [620, 169] on h2 "Leon Jones" at bounding box center [722, 155] width 204 height 26
copy h2 "Leon Jones"
click at [903, 101] on button at bounding box center [900, 95] width 11 height 11
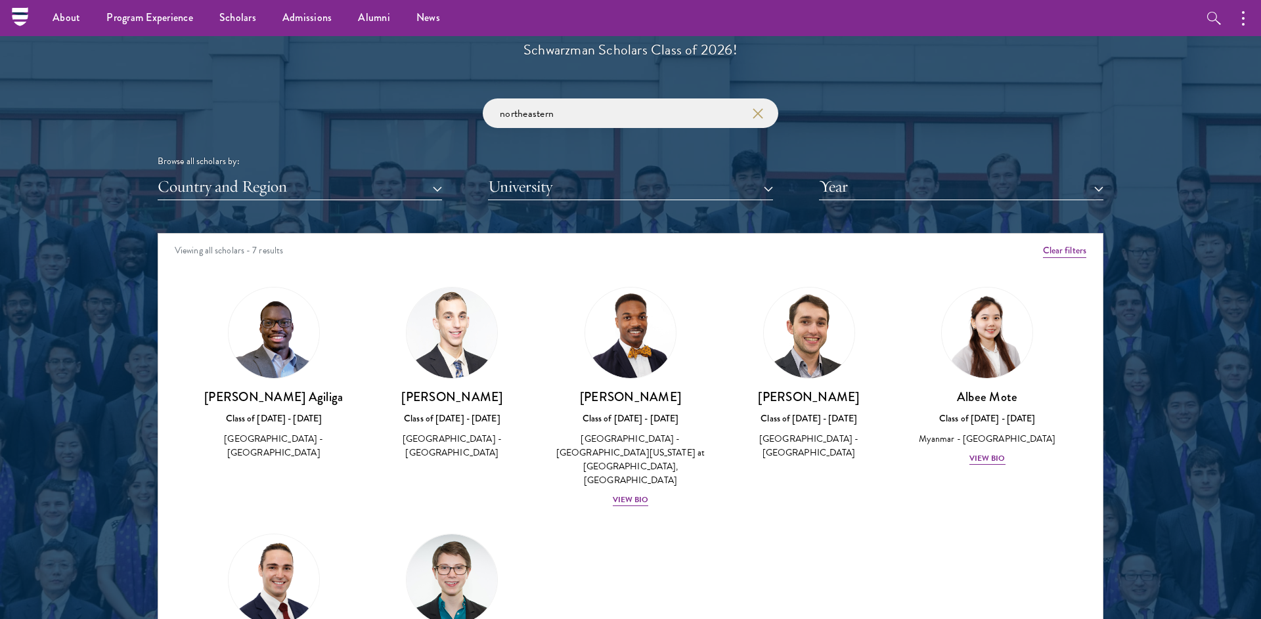
scroll to position [1497, 0]
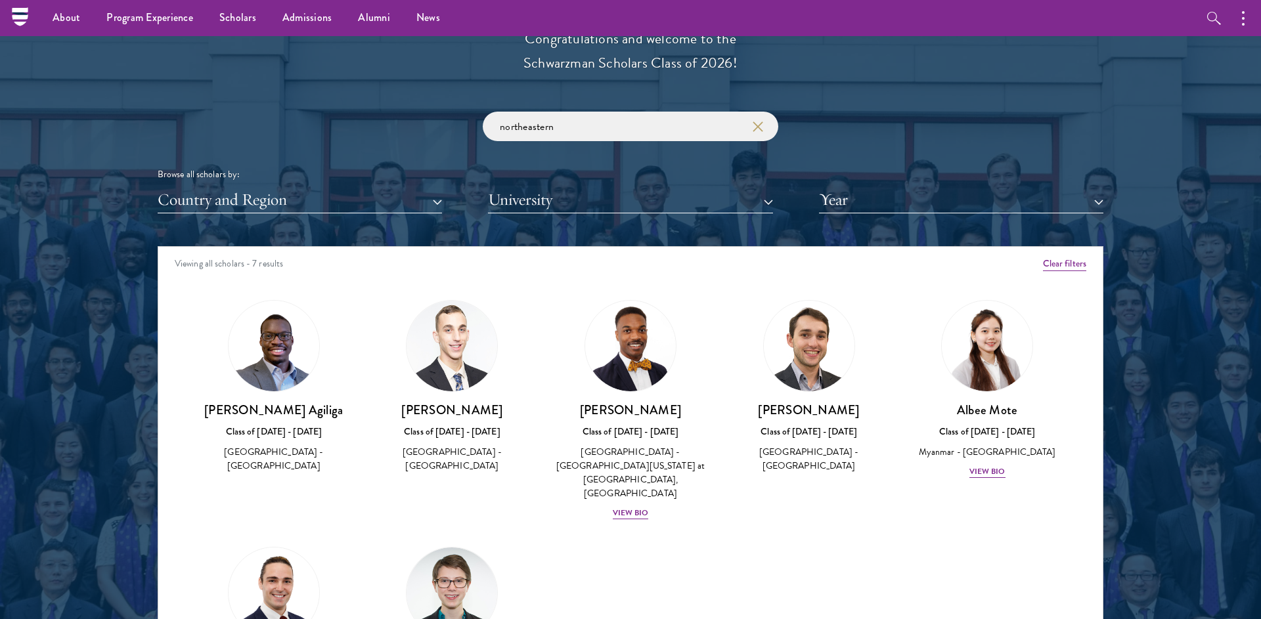
click at [751, 120] on button "button" at bounding box center [756, 126] width 13 height 13
